Goal: Find specific page/section: Find specific page/section

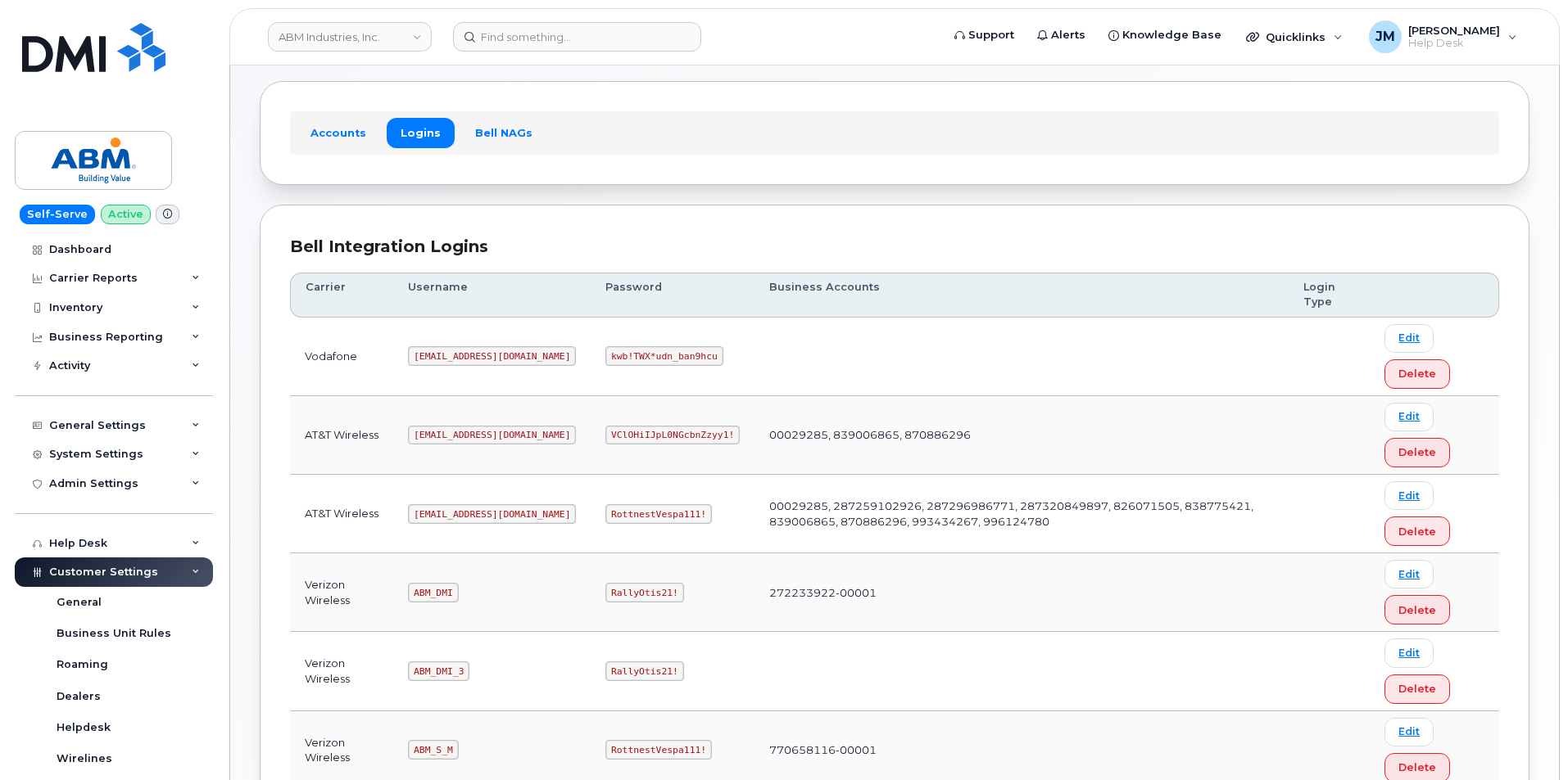
scroll to position [246, 0]
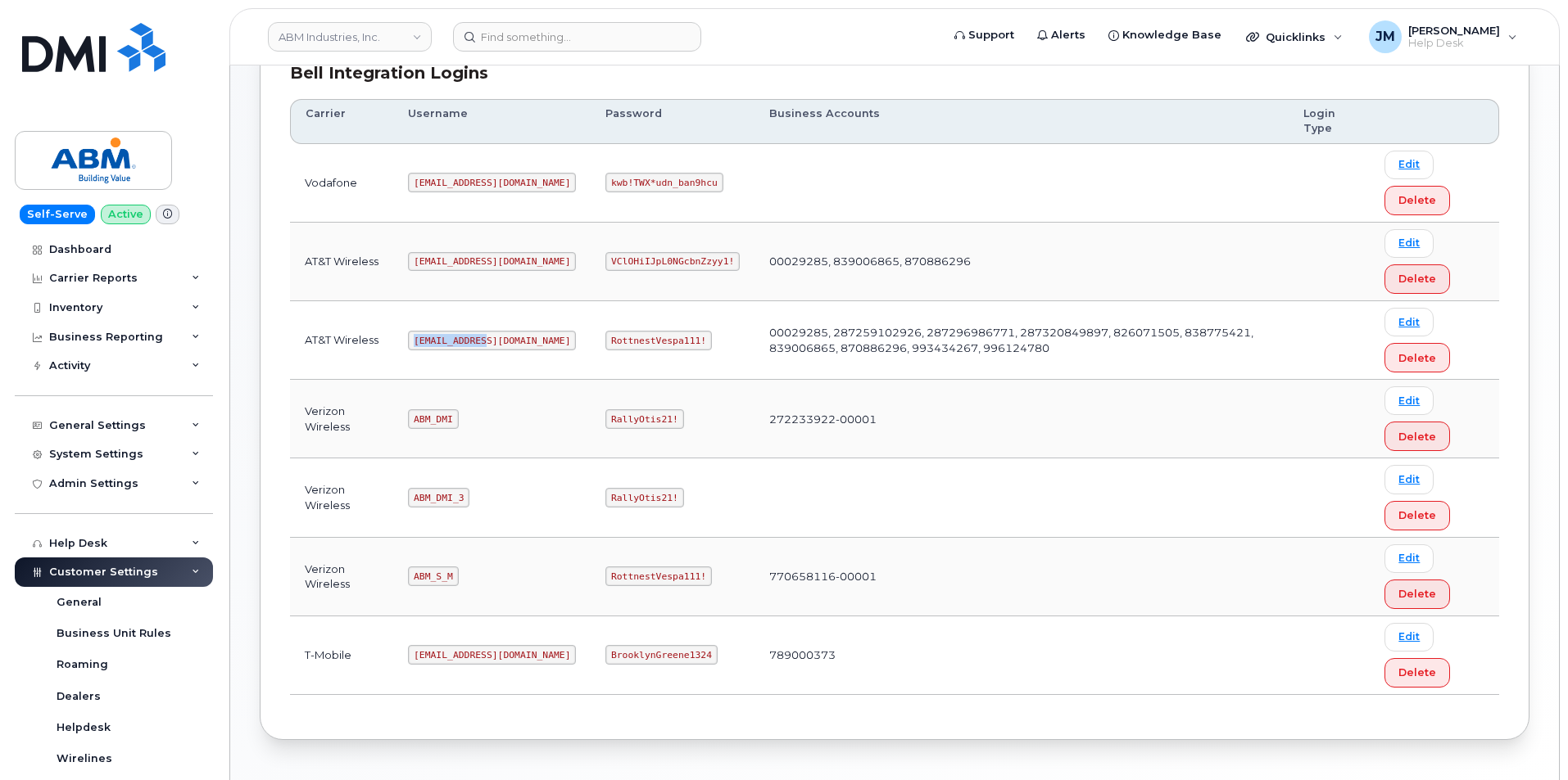
drag, startPoint x: 486, startPoint y: 340, endPoint x: 382, endPoint y: 346, distance: 104.2
click at [382, 380] on tr "AT&T Wireless abm@dminc.com RottnestVespa111! 00029285, 287259102926, 287296986…" at bounding box center [894, 418] width 1209 height 78
copy tr "abm@dminc.com"
drag, startPoint x: 643, startPoint y: 342, endPoint x: 546, endPoint y: 338, distance: 97.1
click at [590, 338] on td "RottnestVespa111!" at bounding box center [672, 340] width 163 height 78
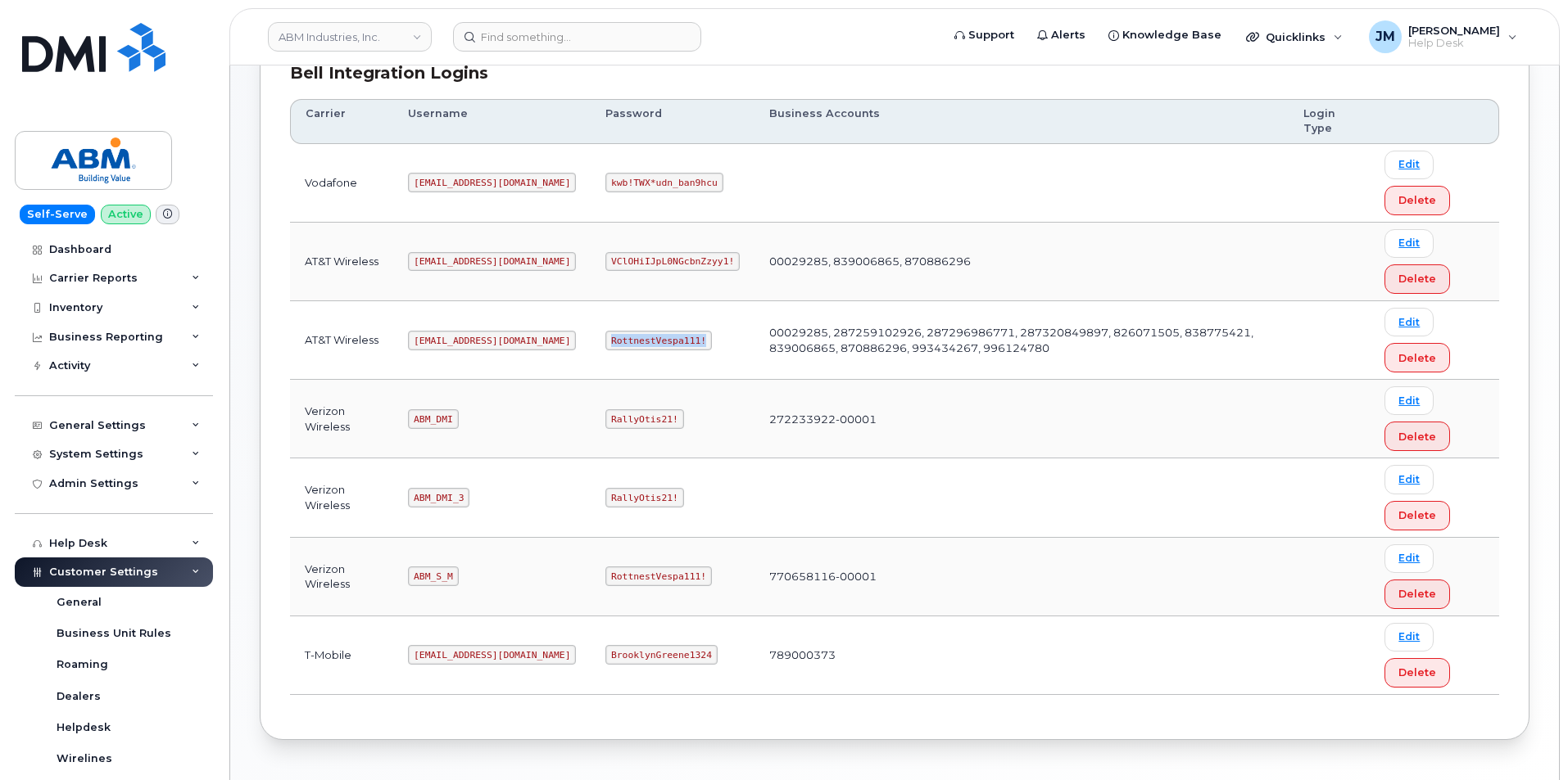
copy code "RottnestVespa111!"
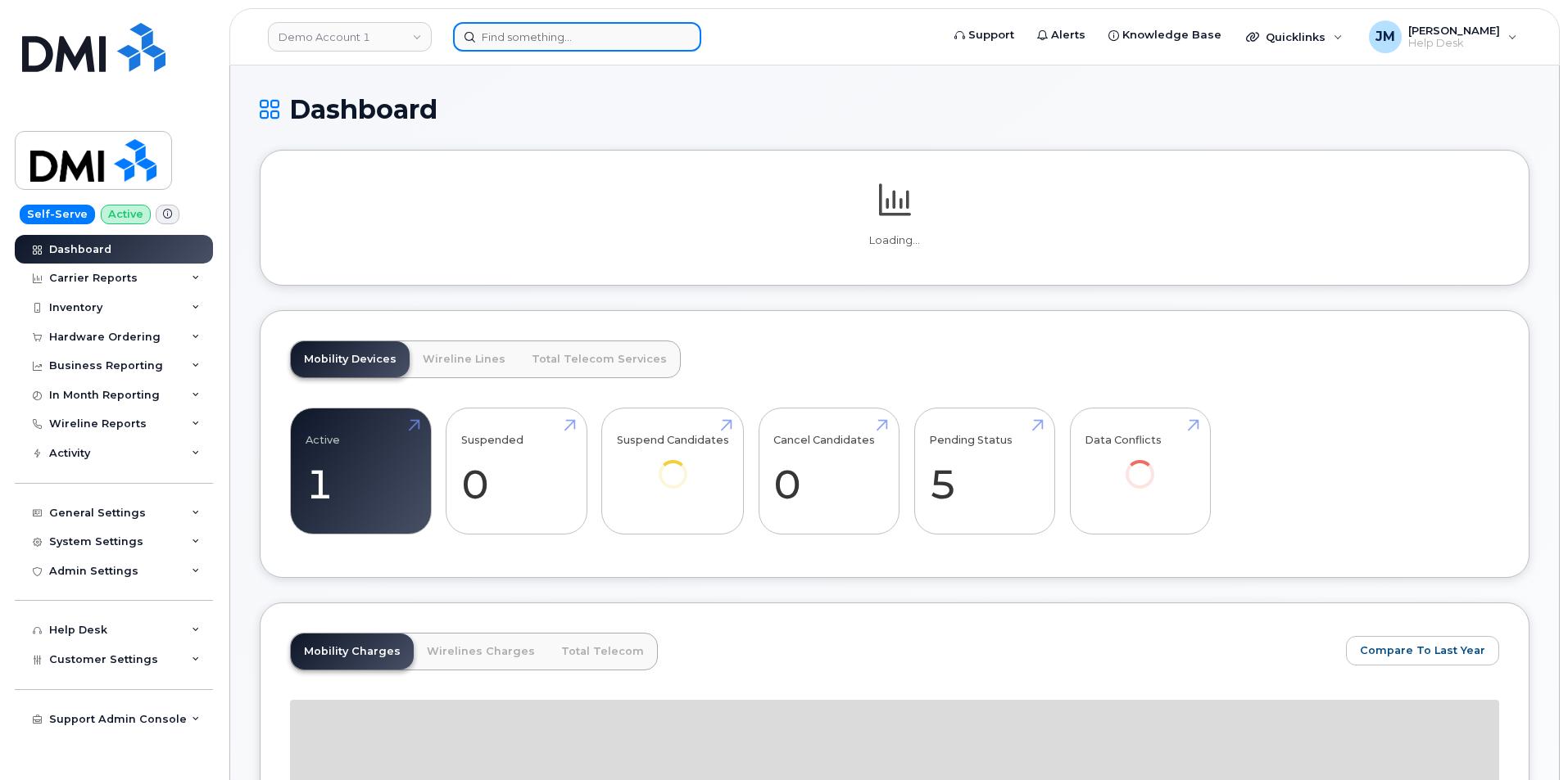
click at [590, 36] on input at bounding box center [577, 37] width 249 height 30
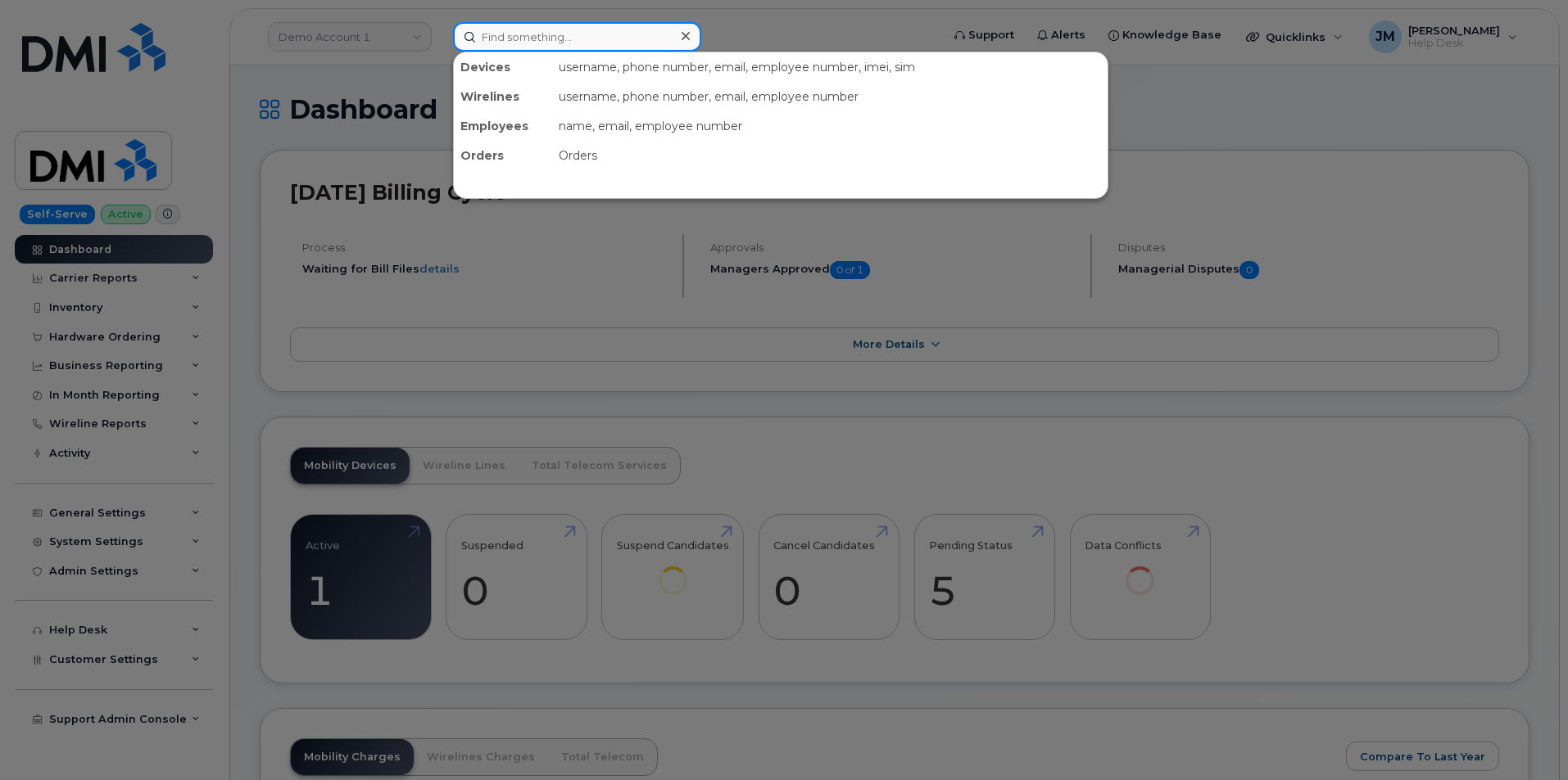
paste input "6058808811"
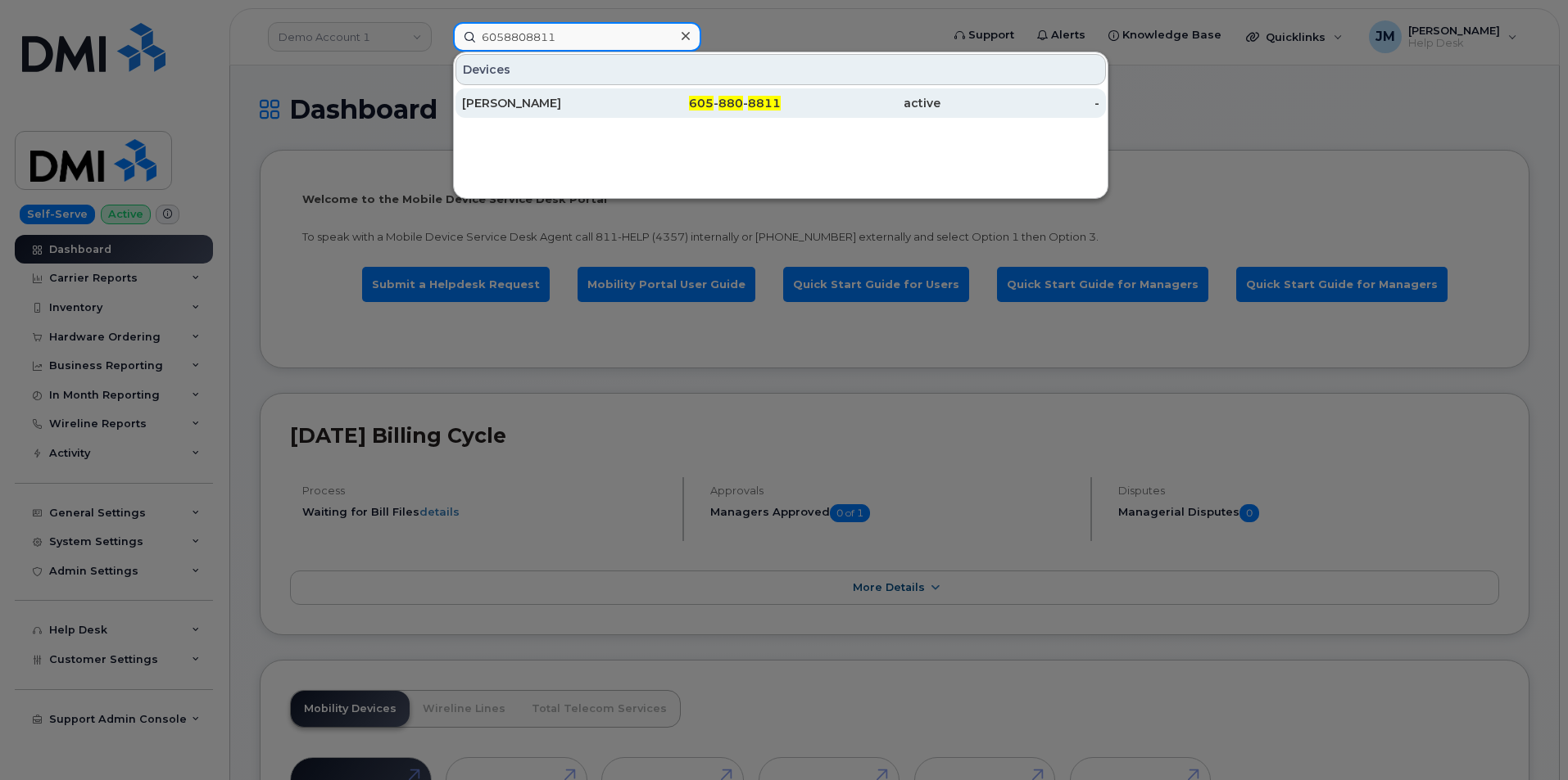
type input "6058808811"
click at [528, 97] on div "ERIC OLSON" at bounding box center [541, 103] width 159 height 17
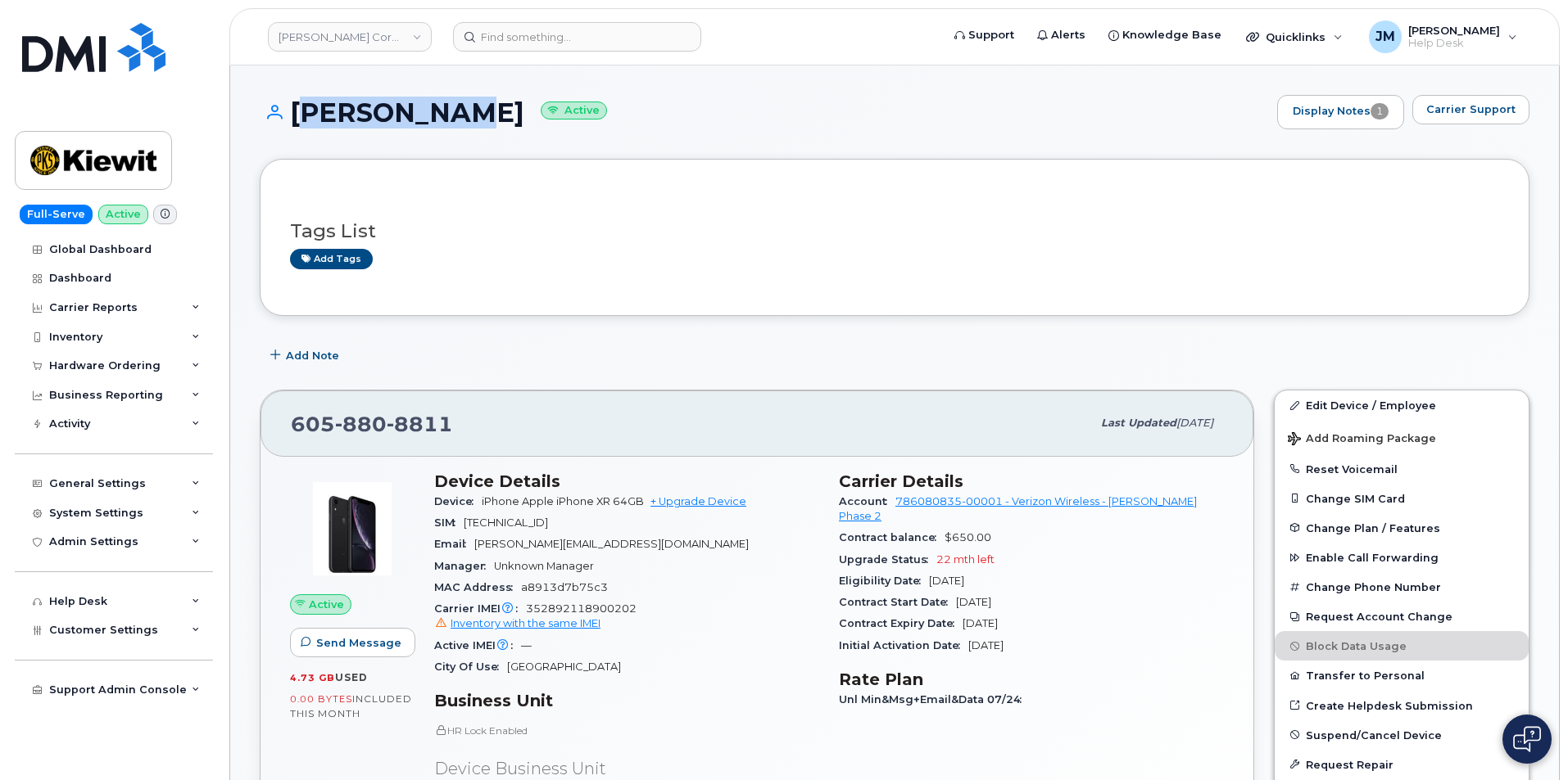
drag, startPoint x: 457, startPoint y: 105, endPoint x: 292, endPoint y: 113, distance: 165.2
click at [292, 113] on h1 "ERIC OLSON Active" at bounding box center [764, 112] width 1009 height 29
copy h1 "ERIC OLSON"
click at [1457, 111] on span "Carrier Support" at bounding box center [1471, 109] width 89 height 16
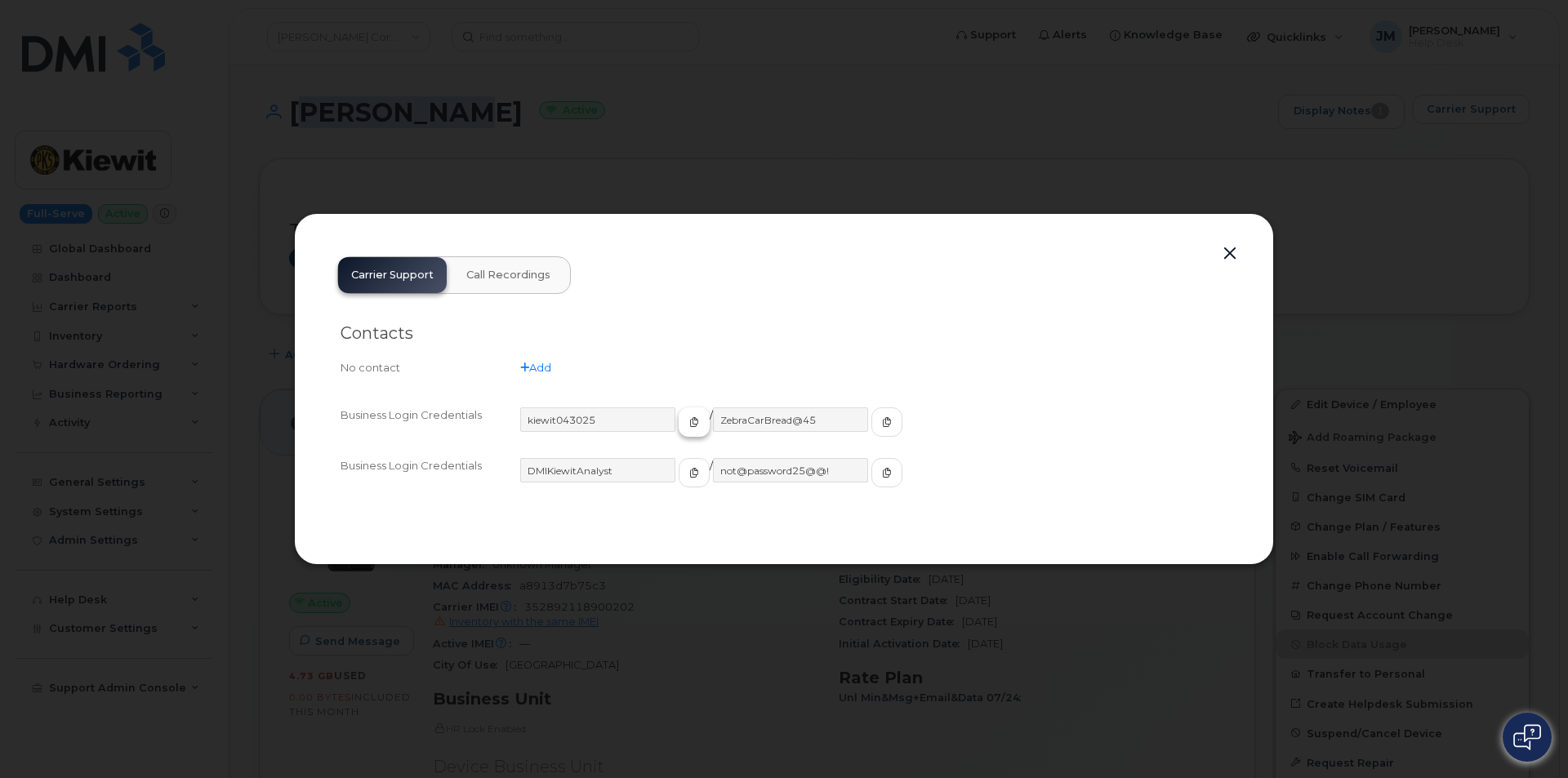
click at [689, 423] on icon "button" at bounding box center [694, 422] width 10 height 10
click at [882, 426] on icon "button" at bounding box center [886, 422] width 10 height 10
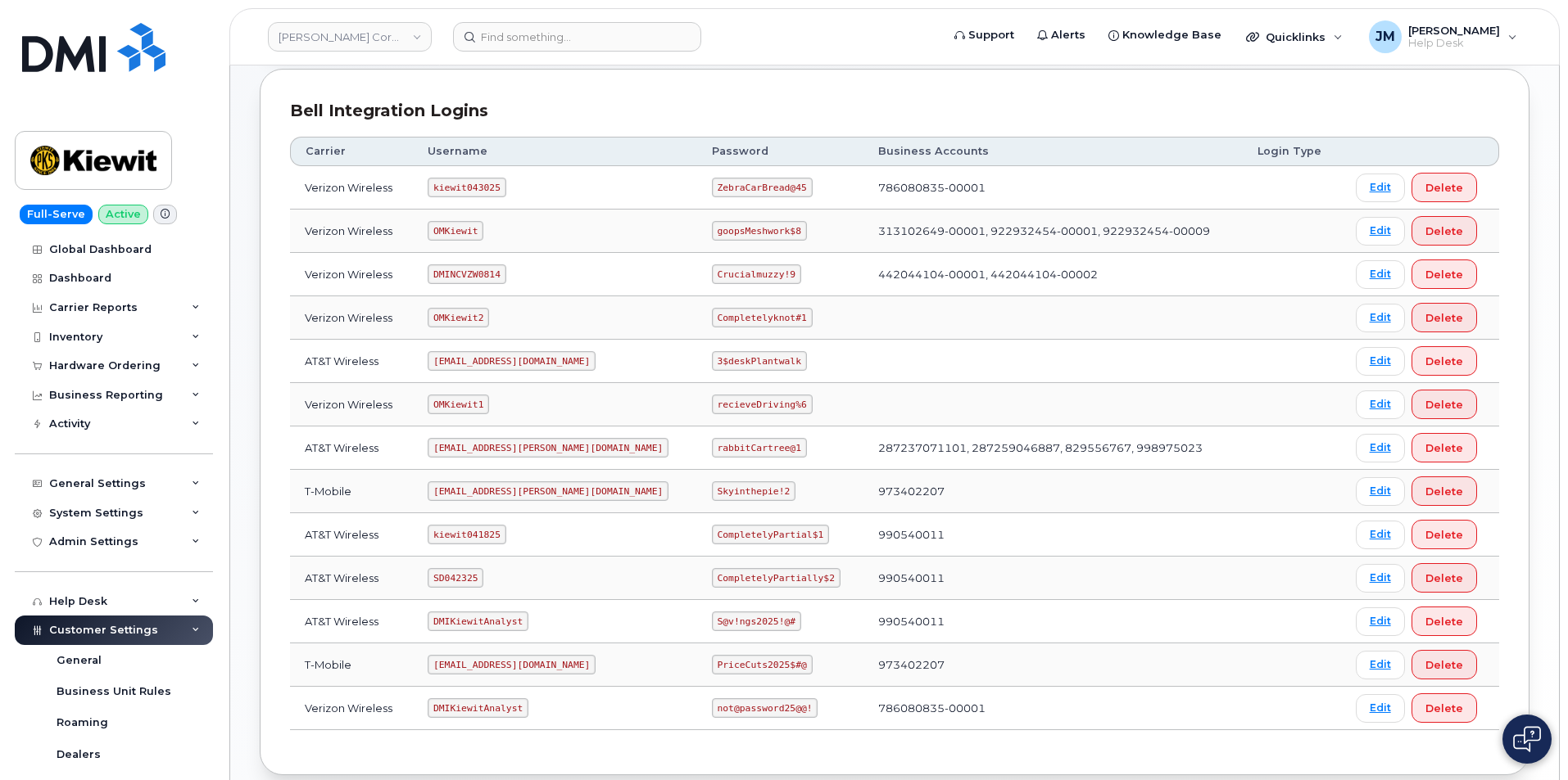
scroll to position [246, 0]
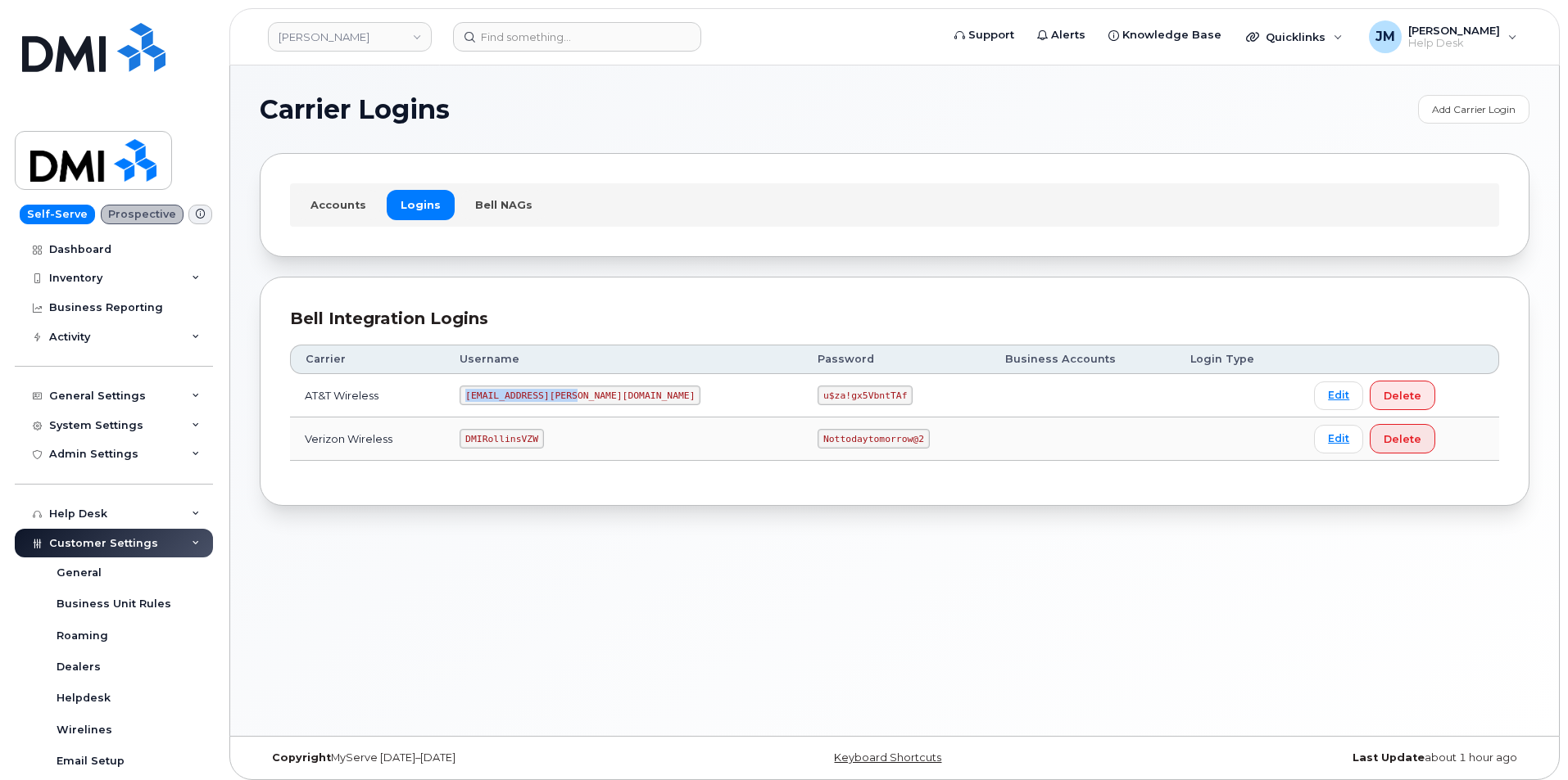
drag, startPoint x: 600, startPoint y: 396, endPoint x: 490, endPoint y: 395, distance: 110.0
click at [490, 395] on code "[EMAIL_ADDRESS][PERSON_NAME][DOMAIN_NAME]" at bounding box center [580, 395] width 241 height 20
copy code "[EMAIL_ADDRESS][PERSON_NAME][DOMAIN_NAME]"
drag, startPoint x: 722, startPoint y: 395, endPoint x: 825, endPoint y: 417, distance: 105.3
click at [825, 417] on td "u$za!gx5VbntTAf" at bounding box center [896, 395] width 187 height 44
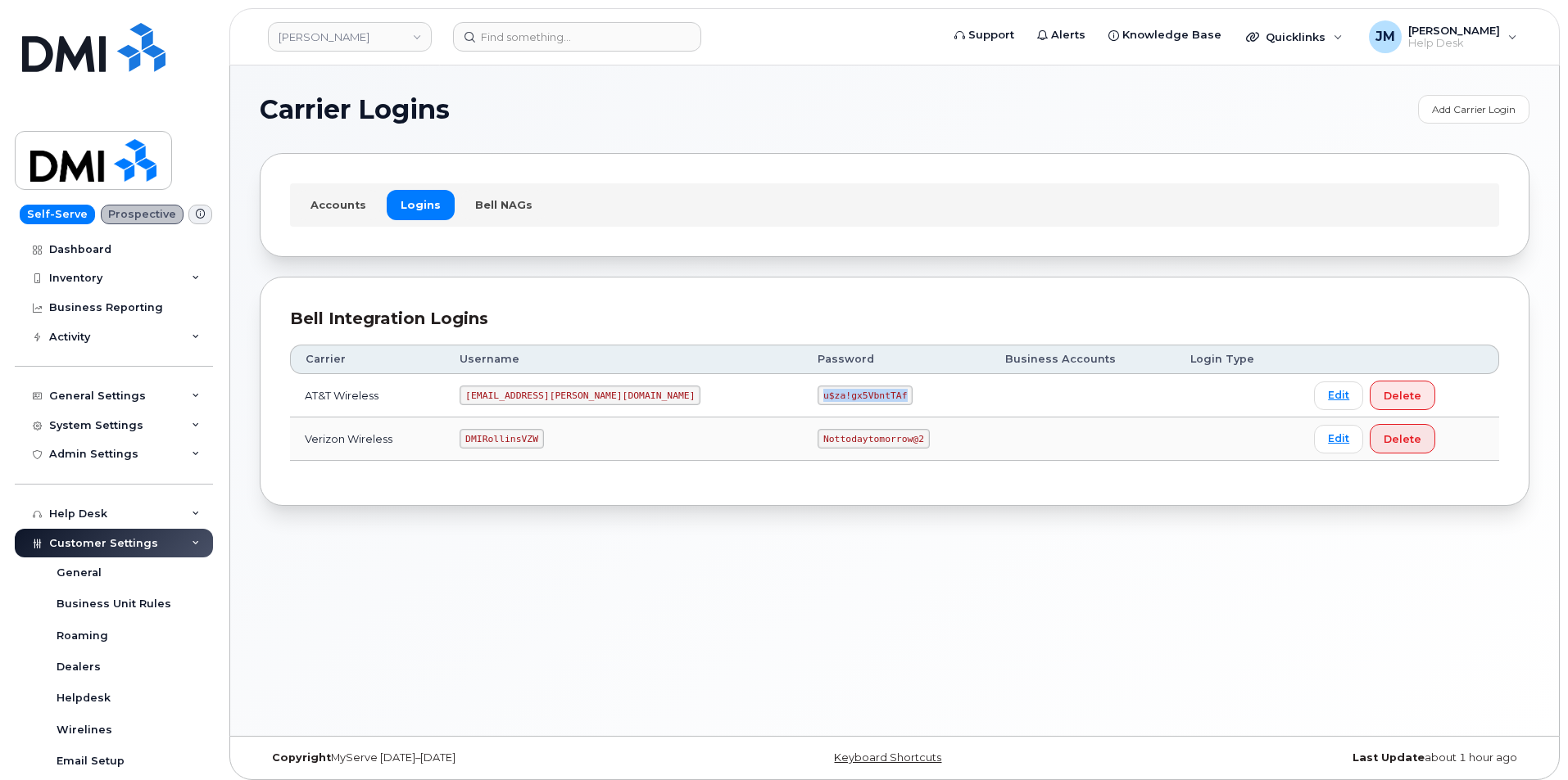
copy code "u$za!gx5VbntTAf"
